Goal: Browse casually: Explore the website without a specific task or goal

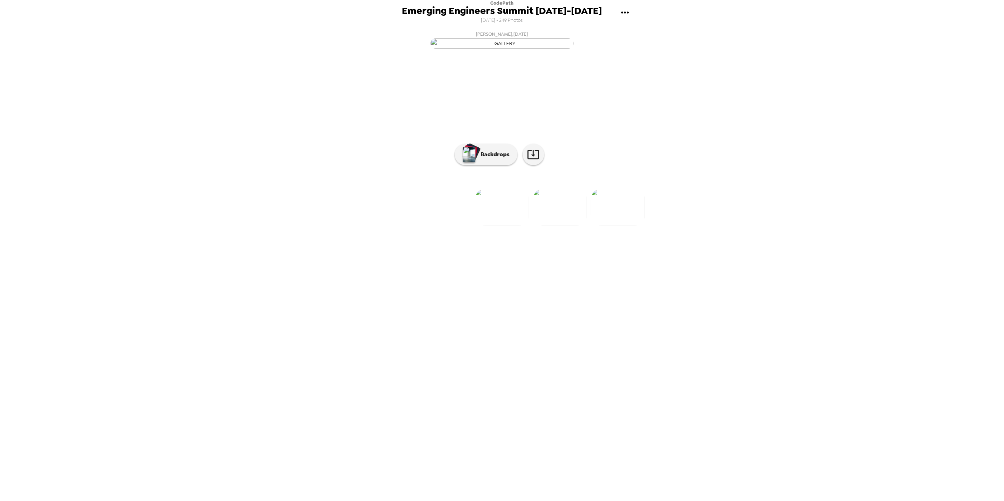
click at [634, 11] on button "gallery menu" at bounding box center [624, 12] width 23 height 23
click at [707, 142] on div at bounding box center [502, 250] width 1004 height 501
click at [631, 226] on img at bounding box center [619, 207] width 54 height 37
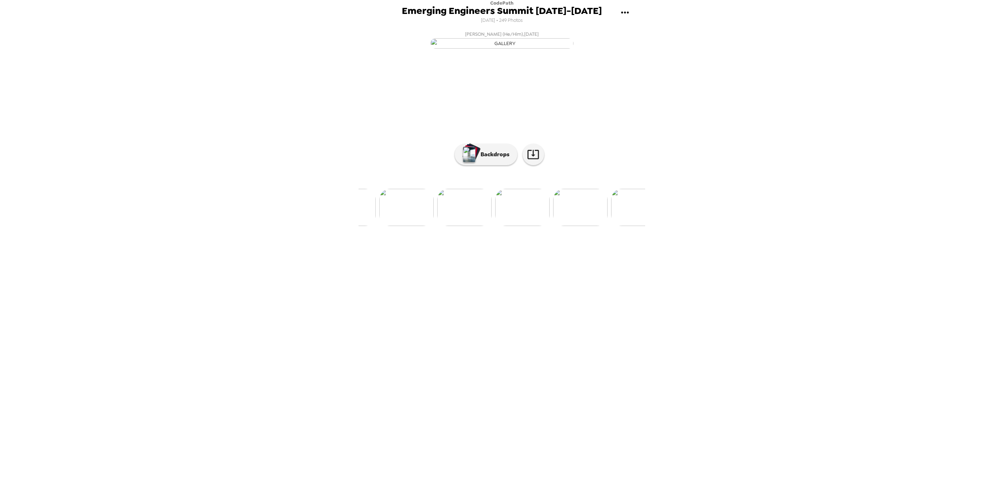
click at [534, 226] on img at bounding box center [522, 207] width 54 height 37
click at [505, 226] on img at bounding box center [492, 207] width 54 height 37
click at [412, 226] on img at bounding box center [387, 207] width 54 height 37
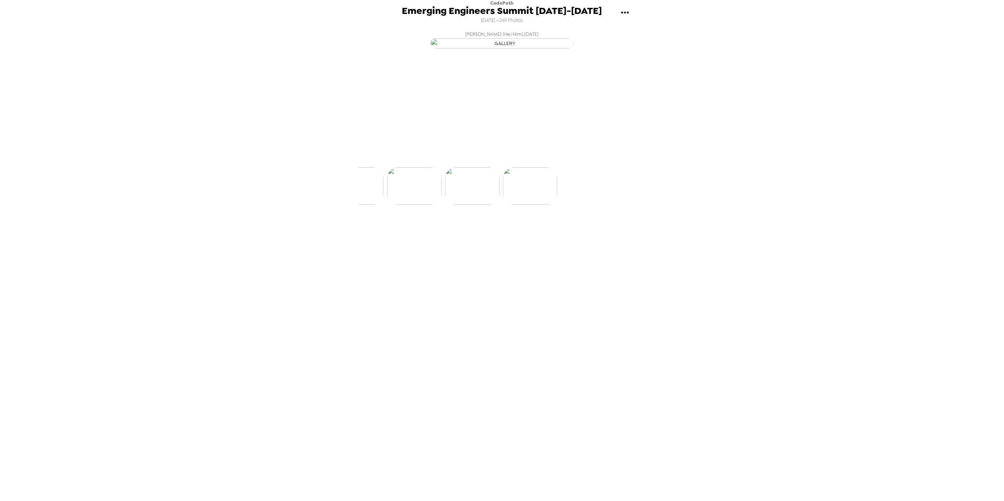
scroll to position [0, 14252]
